Goal: Information Seeking & Learning: Understand process/instructions

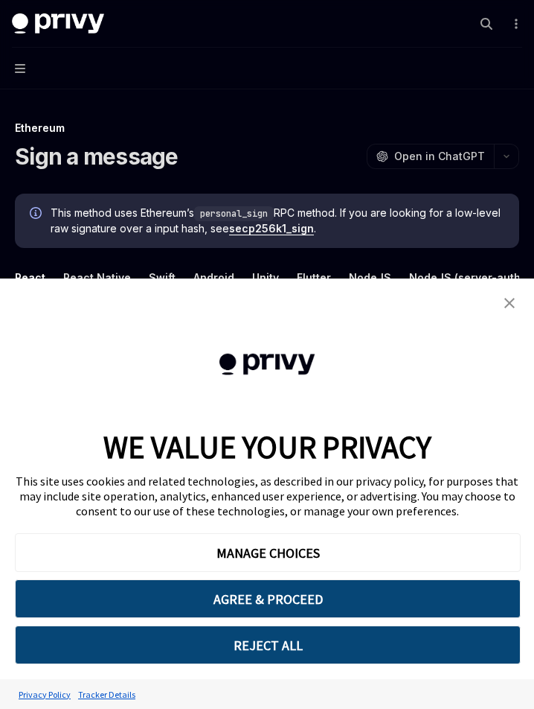
click at [502, 300] on link "close banner" at bounding box center [510, 303] width 30 height 30
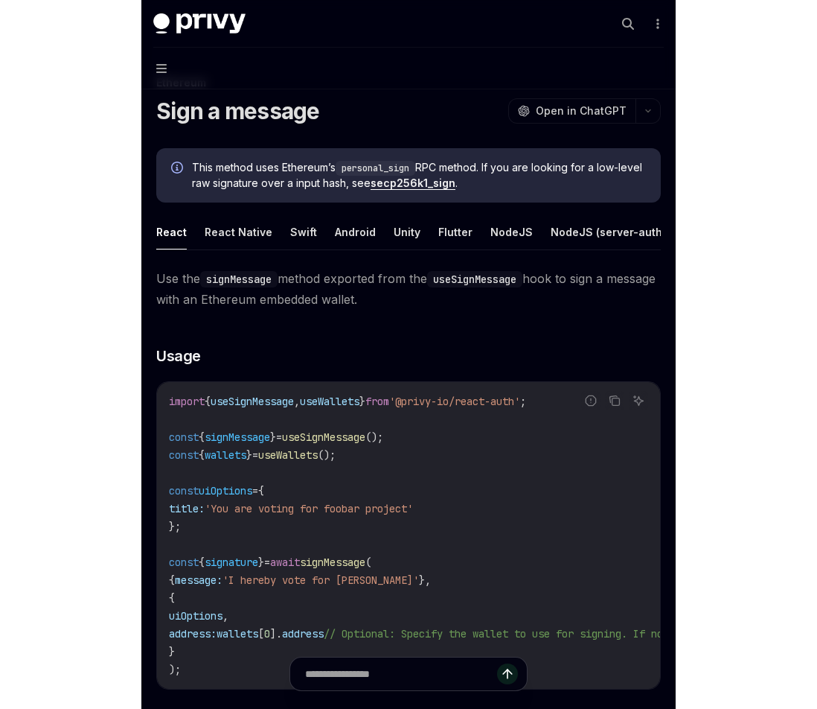
scroll to position [47, 0]
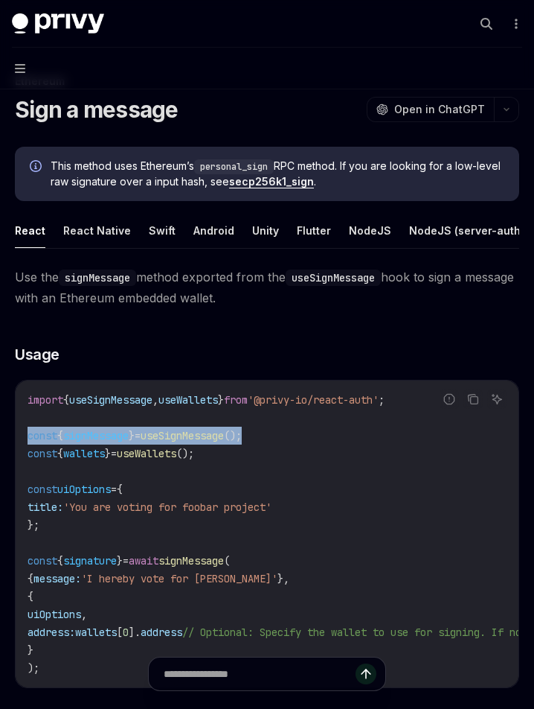
drag, startPoint x: 299, startPoint y: 436, endPoint x: -6, endPoint y: 432, distance: 305.2
click at [0, 432] on html "Privy Docs home page Search... ⌘ K Demo Support Dashboard Dashboard Search... N…" at bounding box center [267, 307] width 534 height 709
copy span "const { signMessage } = useSignMessage ();"
type textarea "*"
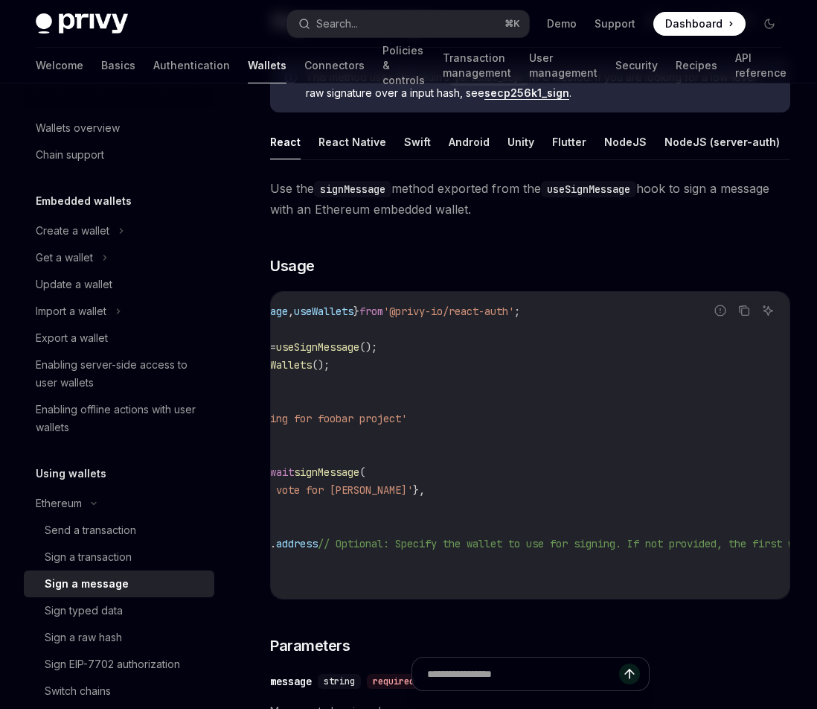
scroll to position [0, 0]
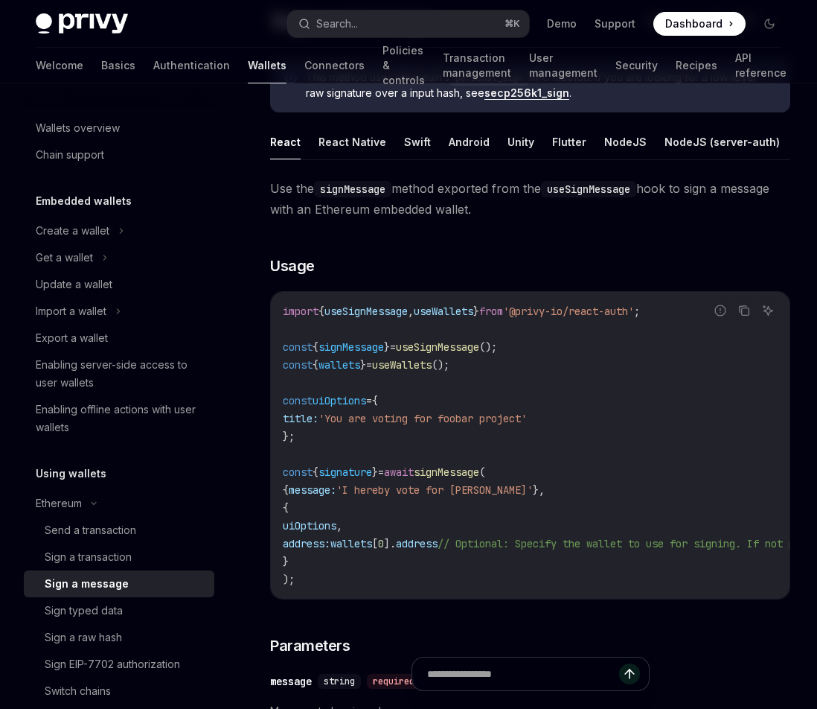
drag, startPoint x: 333, startPoint y: 553, endPoint x: 293, endPoint y: 514, distance: 56.3
click at [293, 514] on code "import { useSignMessage , useWallets } from '@privy-io/react-auth' ; const { si…" at bounding box center [673, 445] width 780 height 286
copy code "{ uiOptions , address: wallets [ 0 ]. address // Optional: Specify the wallet t…"
click at [336, 520] on span "uiOptions" at bounding box center [310, 525] width 54 height 13
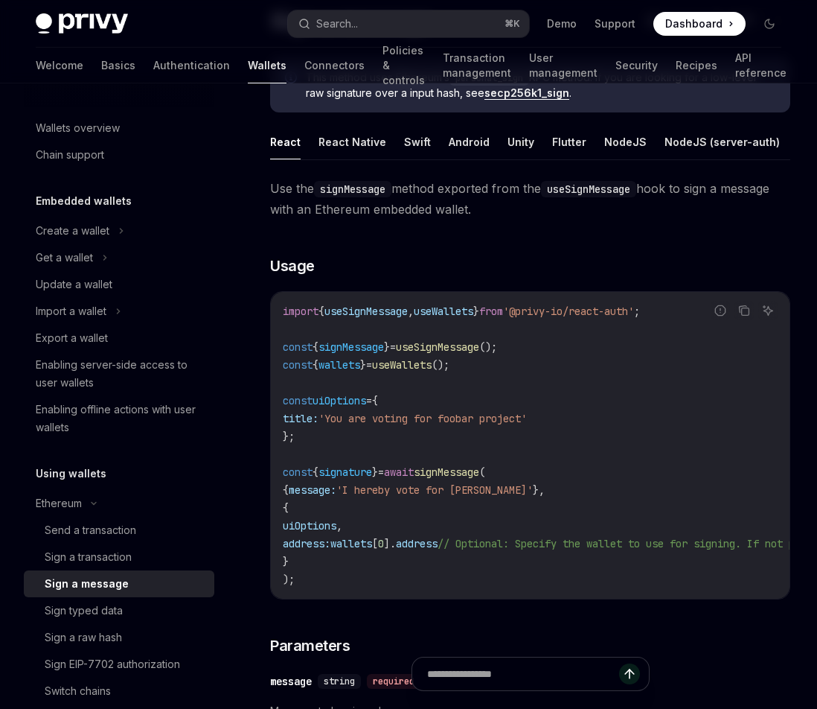
drag, startPoint x: 561, startPoint y: 418, endPoint x: 258, endPoint y: 415, distance: 303.0
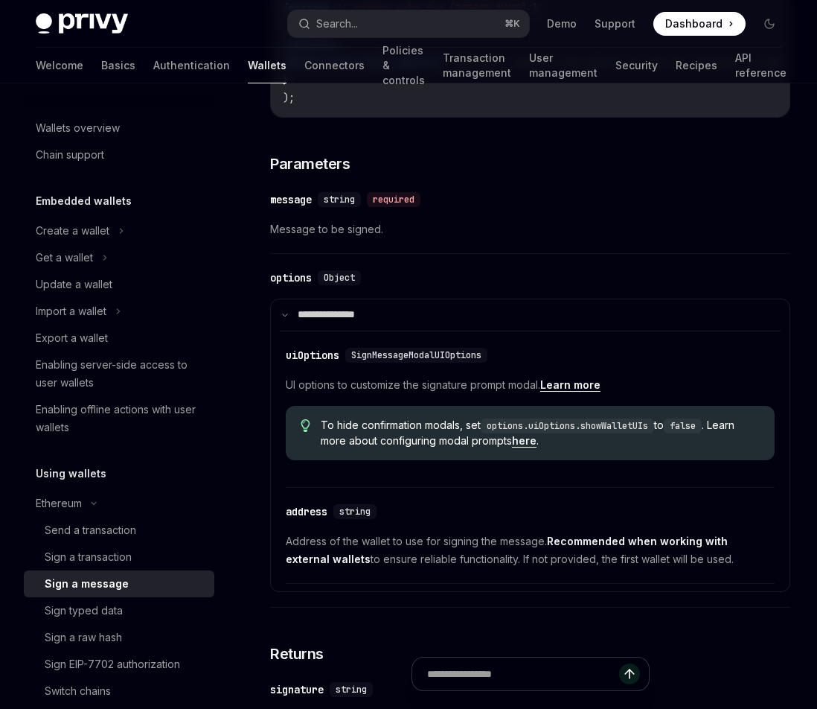
scroll to position [612, 0]
click at [350, 10] on button "Search... ⌘ K" at bounding box center [408, 23] width 240 height 27
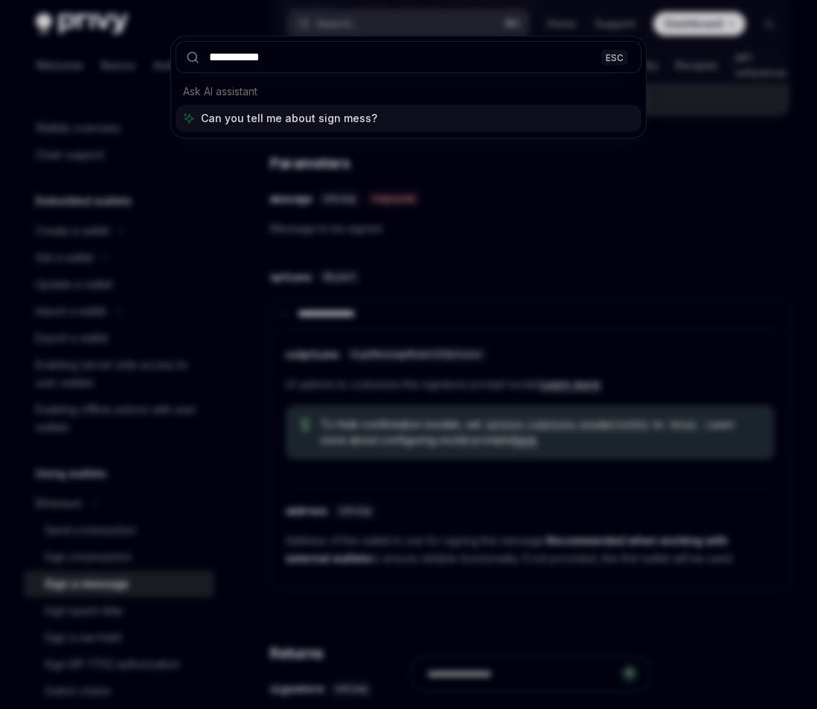
type input "**********"
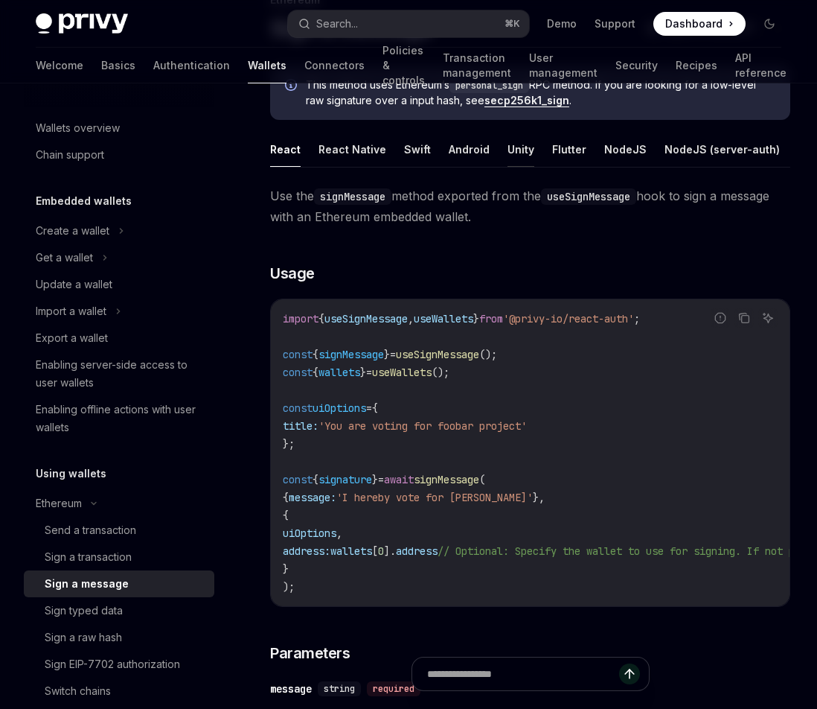
scroll to position [83, 0]
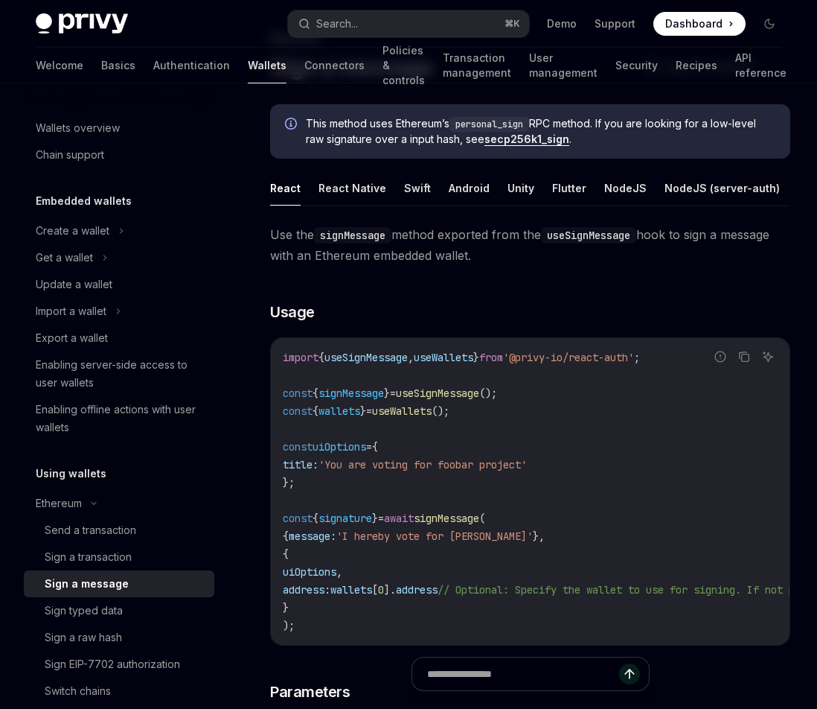
drag, startPoint x: 484, startPoint y: 260, endPoint x: 256, endPoint y: 226, distance: 230.3
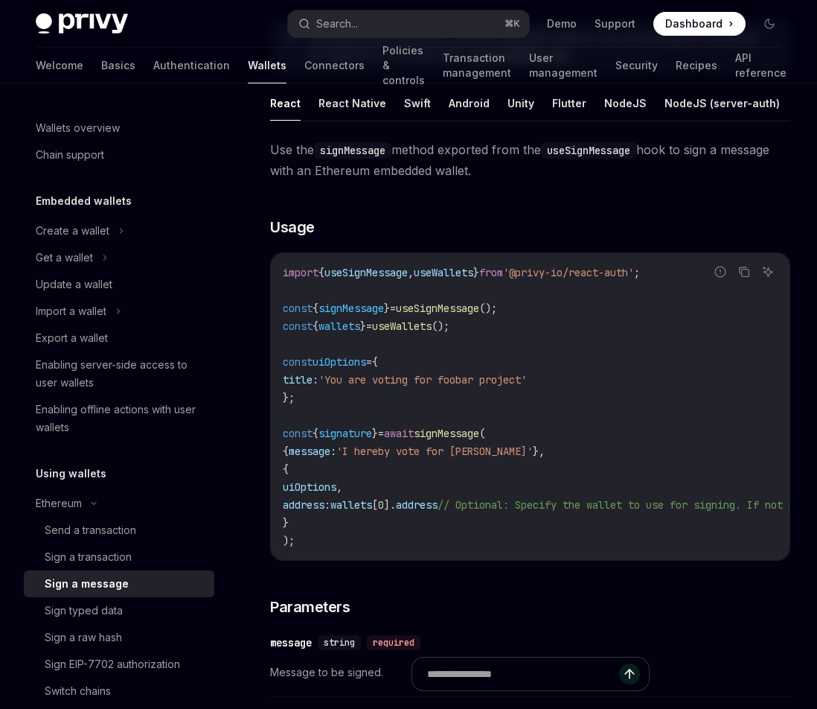
scroll to position [167, 0]
click at [449, 233] on h3 "​ Usage" at bounding box center [530, 227] width 520 height 21
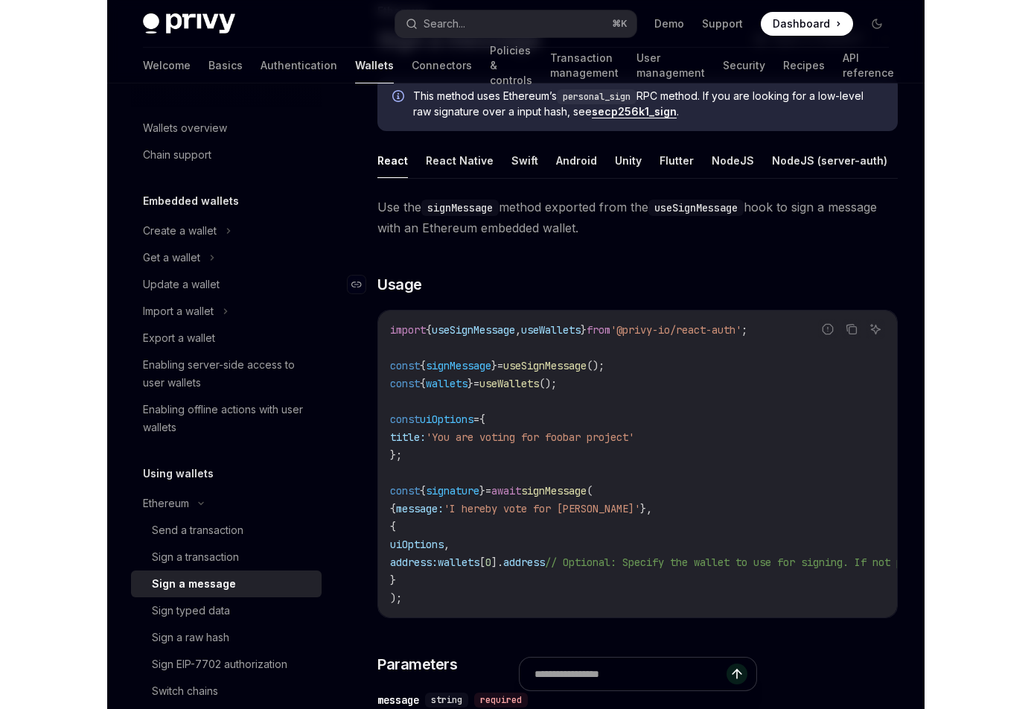
scroll to position [108, 0]
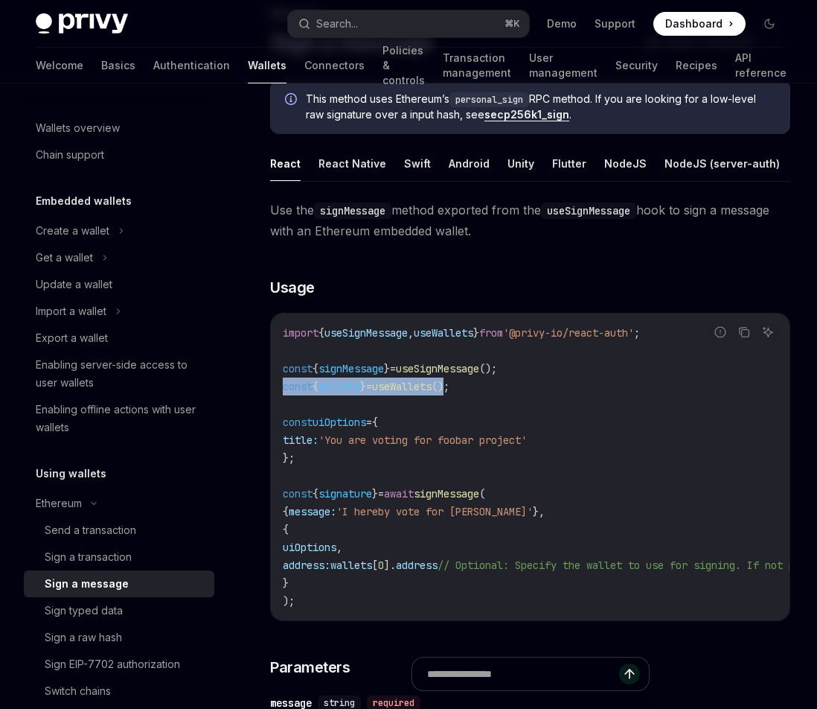
drag, startPoint x: 473, startPoint y: 389, endPoint x: 278, endPoint y: 383, distance: 195.1
click at [278, 383] on div "import { useSignMessage , useWallets } from '@privy-io/react-auth' ; const { si…" at bounding box center [530, 466] width 519 height 307
copy span "const { wallets } = useWallets ()"
click at [438, 566] on span "address" at bounding box center [417, 564] width 42 height 13
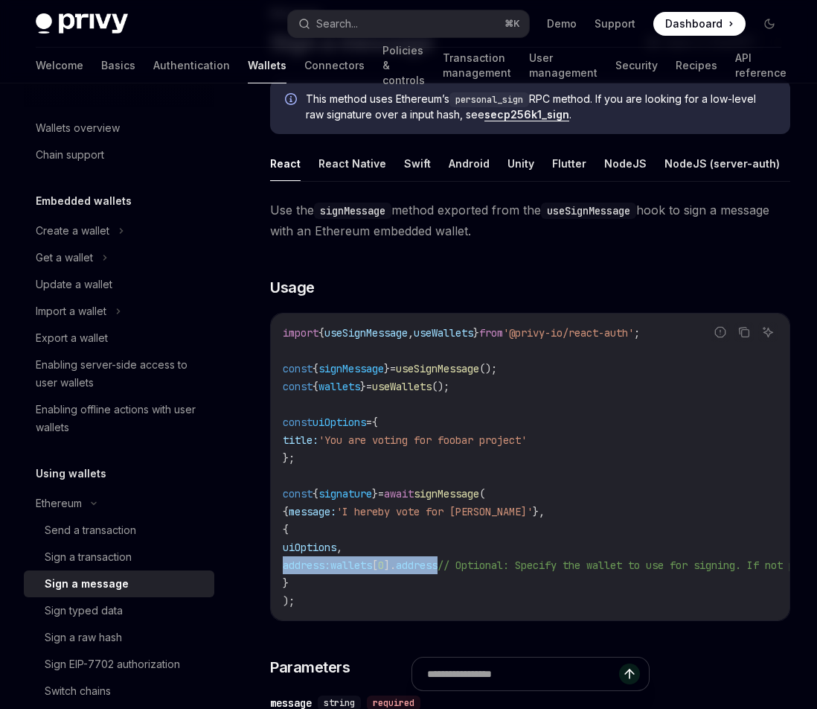
drag, startPoint x: 479, startPoint y: 565, endPoint x: 282, endPoint y: 566, distance: 197.3
click at [283, 566] on span "address: wallets [ 0 ]. address // Optional: Specify the wallet to use for sign…" at bounding box center [655, 564] width 744 height 13
copy span "address: wallets [ 0 ]. address"
type textarea "*"
